Goal: Information Seeking & Learning: Understand process/instructions

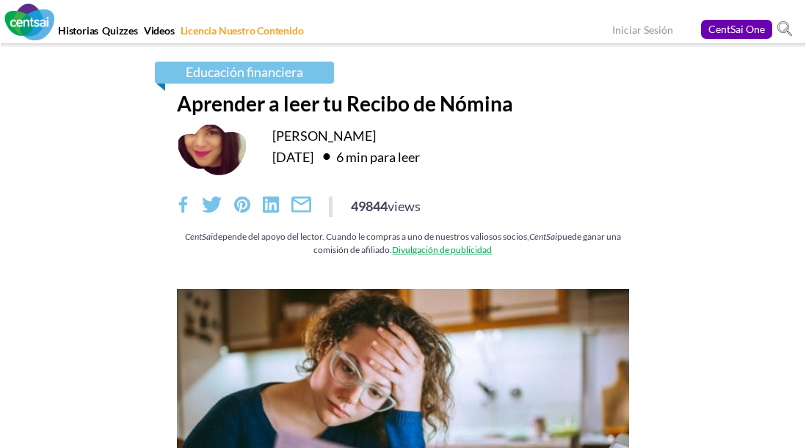
click at [459, 167] on div "[PERSON_NAME] [DATE] 6 min para leer" at bounding box center [403, 149] width 453 height 53
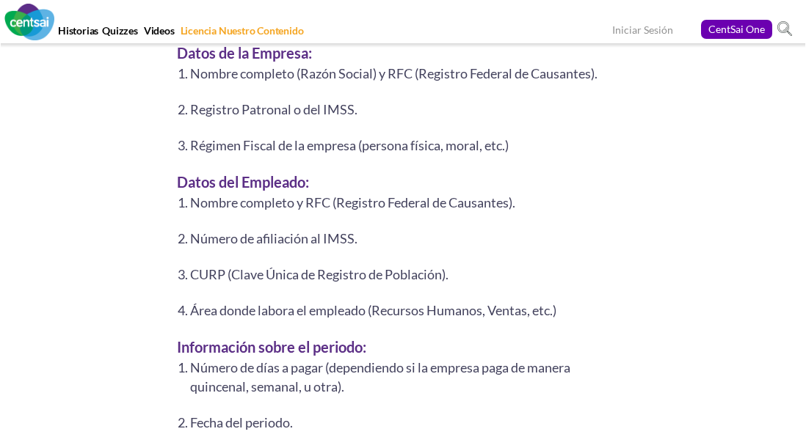
scroll to position [2739, 0]
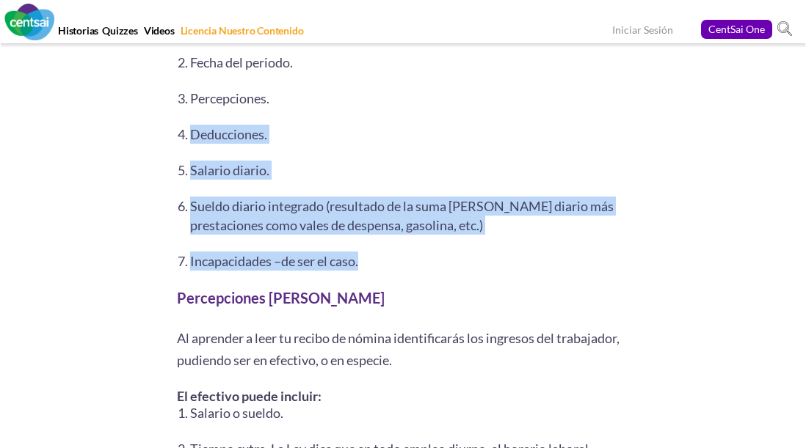
drag, startPoint x: 189, startPoint y: 112, endPoint x: 369, endPoint y: 260, distance: 233.0
click at [369, 255] on ol "Número de días a pagar (dependiendo si la empresa paga de manera quincenal, sem…" at bounding box center [403, 134] width 453 height 273
click at [441, 242] on ol "Número de días a pagar (dependiendo si la empresa paga de manera quincenal, sem…" at bounding box center [403, 134] width 453 height 273
drag, startPoint x: 405, startPoint y: 268, endPoint x: 161, endPoint y: 170, distance: 262.4
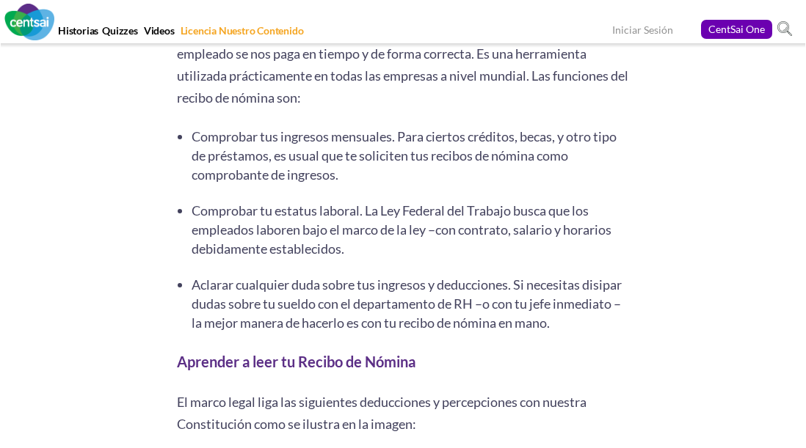
scroll to position [685, 0]
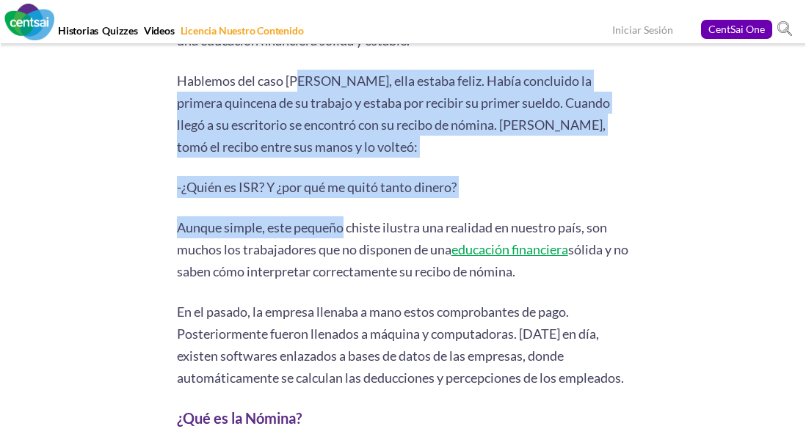
drag, startPoint x: 301, startPoint y: 84, endPoint x: 343, endPoint y: 227, distance: 148.6
click at [343, 227] on p "Aunque simple, este pequeño chiste ilustra una realidad en nuestro país, son mu…" at bounding box center [403, 249] width 453 height 66
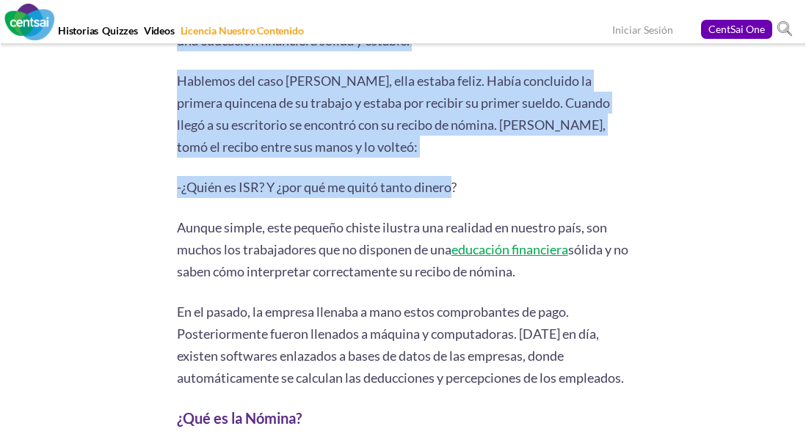
drag, startPoint x: 455, startPoint y: 181, endPoint x: 153, endPoint y: 77, distance: 319.7
click at [415, 186] on p "-¿Quién es ISR? Y ¿por qué me quitó tanto dinero?" at bounding box center [403, 187] width 453 height 22
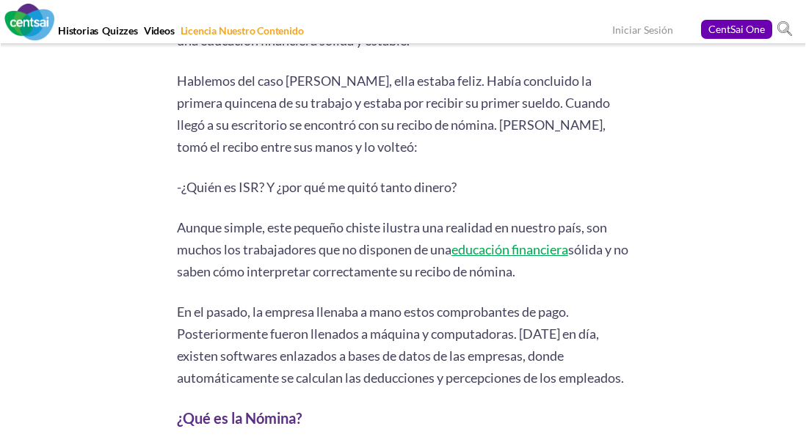
drag, startPoint x: 538, startPoint y: 205, endPoint x: 517, endPoint y: 197, distance: 21.8
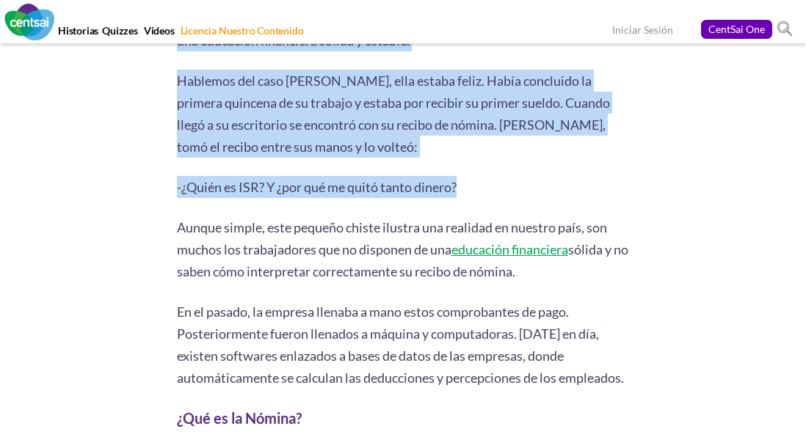
drag, startPoint x: 201, startPoint y: 109, endPoint x: 141, endPoint y: 90, distance: 63.1
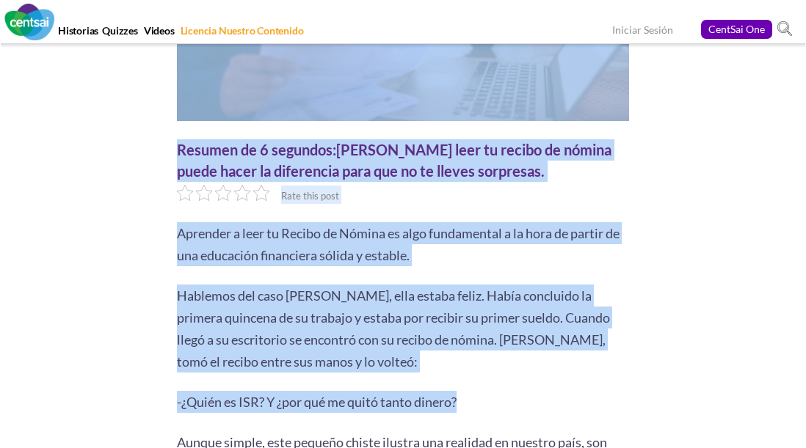
scroll to position [855, 0]
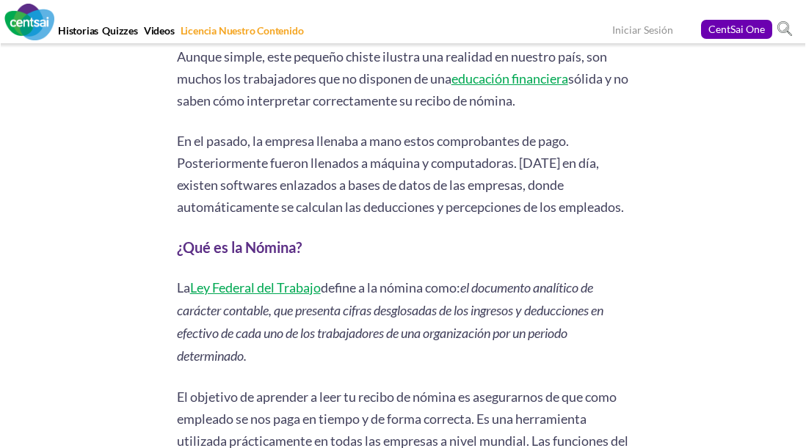
click at [289, 202] on p "En el pasado, la empresa llenaba a mano estos comprobantes de pago. Posteriorme…" at bounding box center [403, 174] width 453 height 88
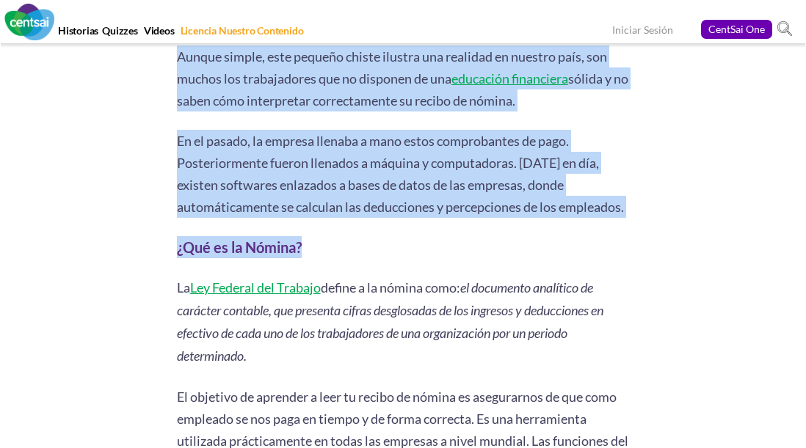
drag, startPoint x: 175, startPoint y: 135, endPoint x: 584, endPoint y: 225, distance: 419.1
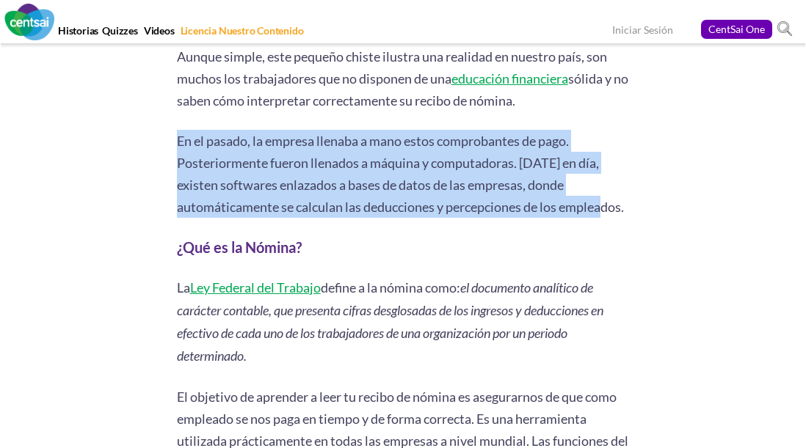
drag, startPoint x: 626, startPoint y: 212, endPoint x: 178, endPoint y: 139, distance: 453.4
click at [178, 139] on p "En el pasado, la empresa llenaba a mano estos comprobantes de pago. Posteriorme…" at bounding box center [403, 174] width 453 height 88
click at [293, 190] on p "En el pasado, la empresa llenaba a mano estos comprobantes de pago. Posteriorme…" at bounding box center [403, 174] width 453 height 88
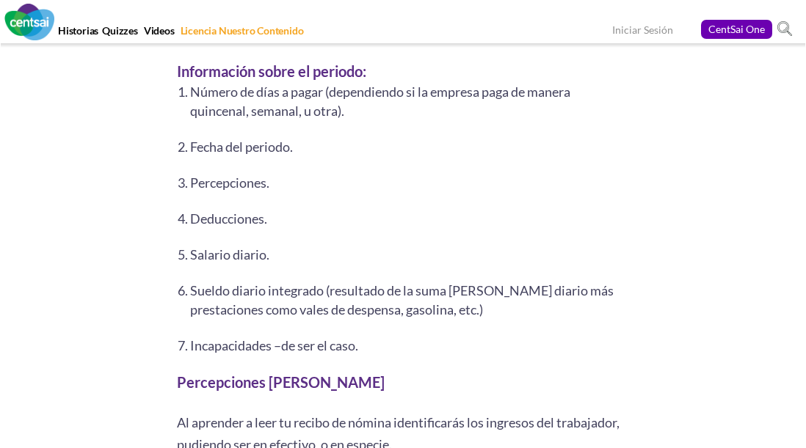
scroll to position [2910, 0]
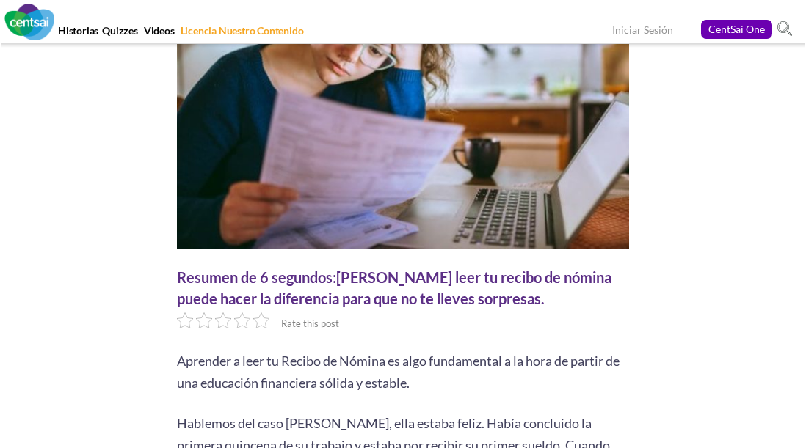
scroll to position [0, 0]
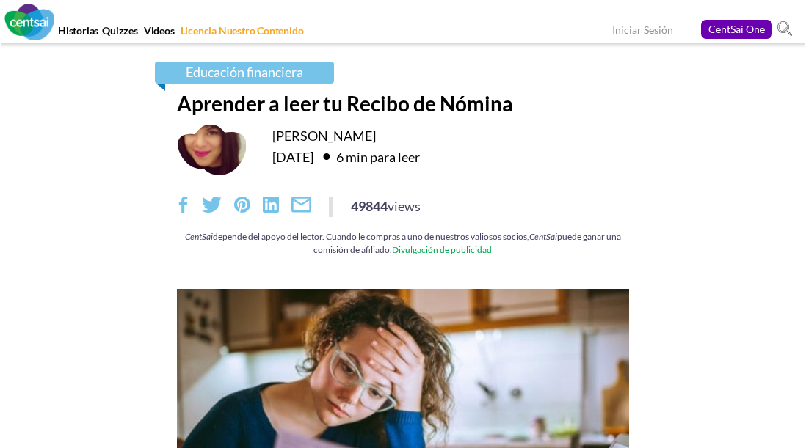
click at [459, 197] on div "49844 views" at bounding box center [403, 207] width 453 height 21
click at [41, 68] on div "Educación financiera Aprender a leer tu Recibo de Nómina [PERSON_NAME] [DATE] 6…" at bounding box center [403, 157] width 806 height 227
